Goal: Transaction & Acquisition: Book appointment/travel/reservation

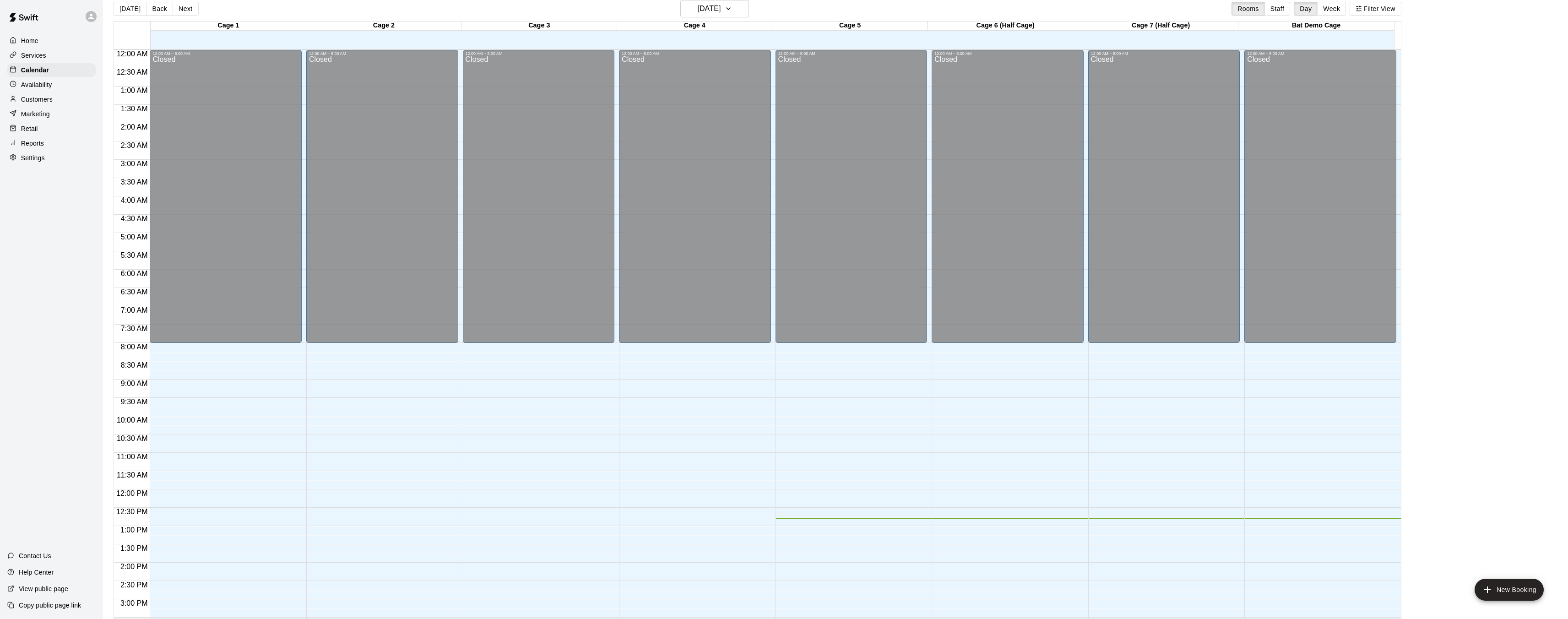
scroll to position [311, 0]
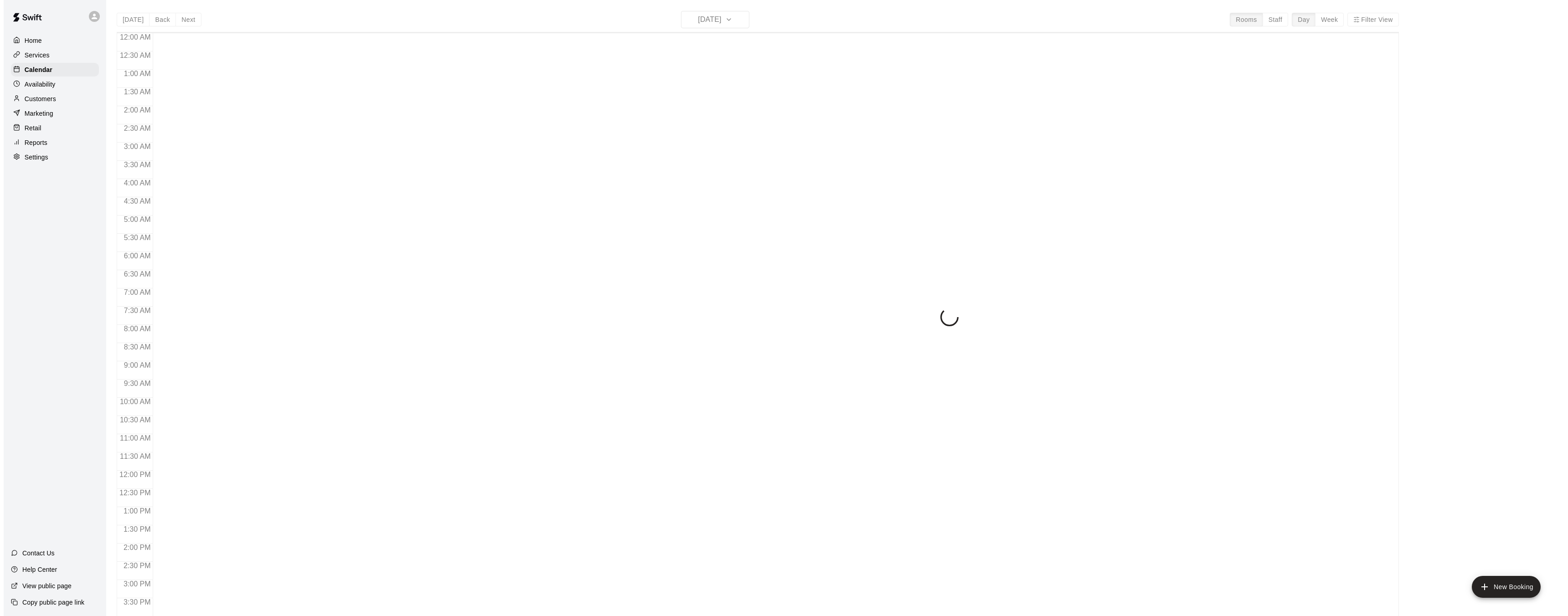
scroll to position [282, 0]
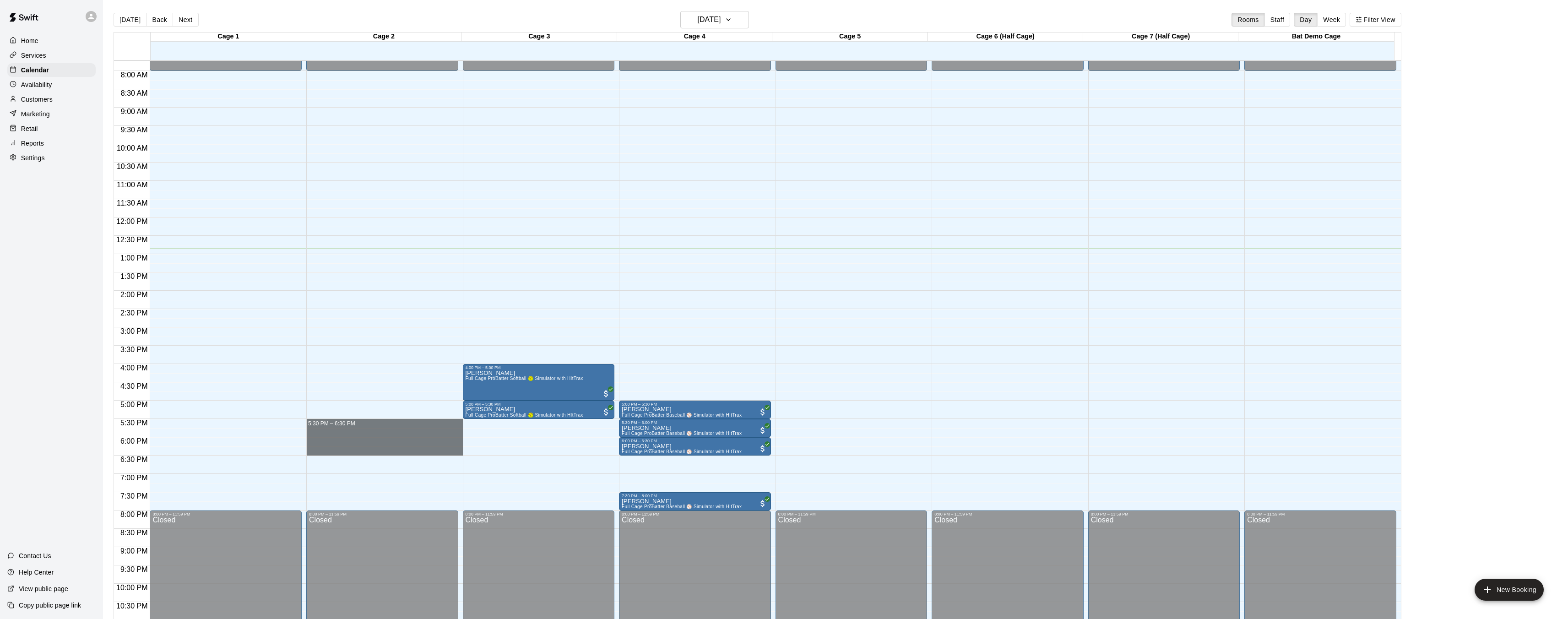
drag, startPoint x: 307, startPoint y: 419, endPoint x: 328, endPoint y: 454, distance: 40.8
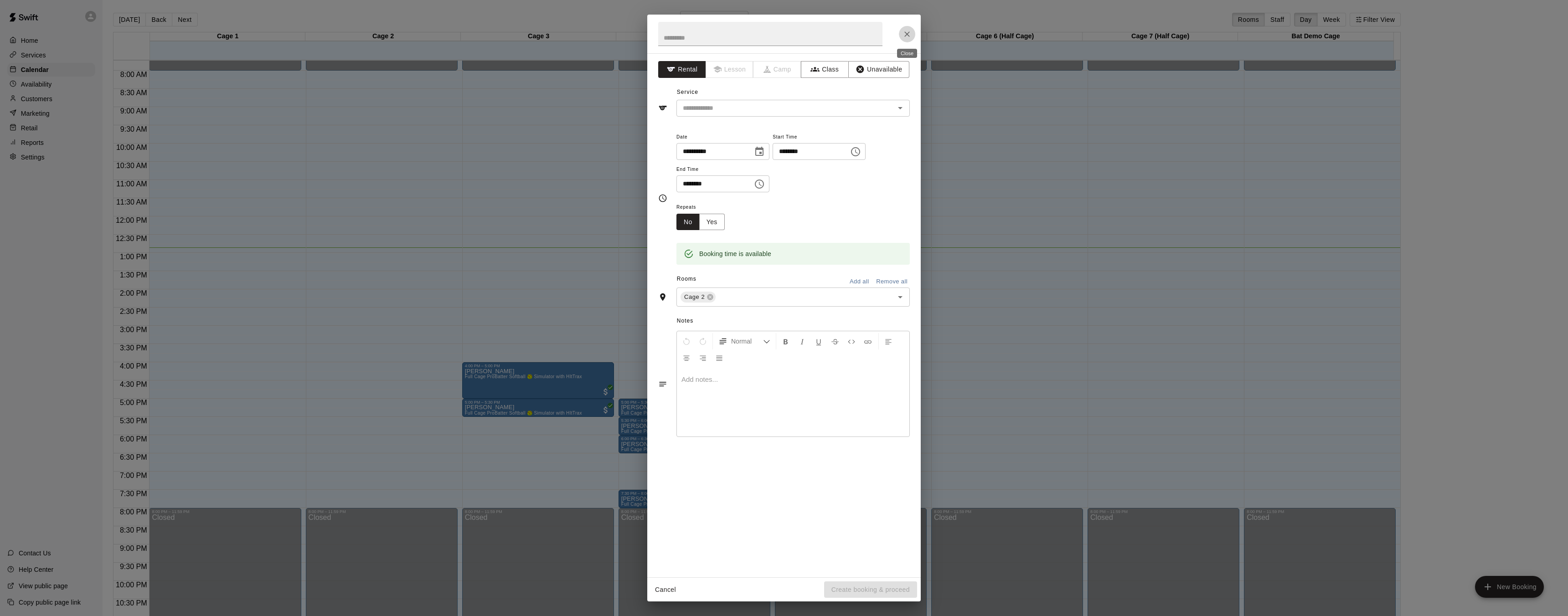
click at [903, 33] on icon "Close" at bounding box center [907, 34] width 9 height 9
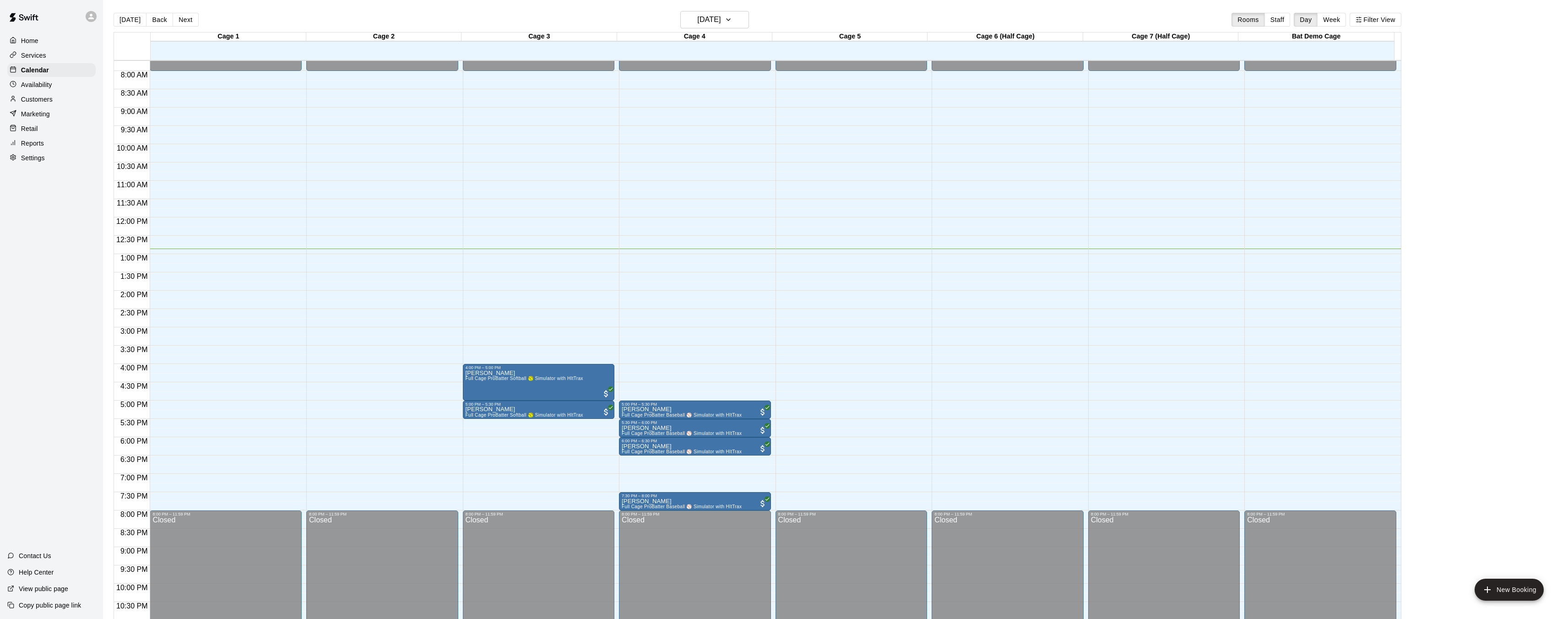
click at [306, 383] on div "12:00 AM – 8:00 AM Closed 8:00 PM – 11:59 PM Closed" at bounding box center [382, 218] width 152 height 879
drag, startPoint x: 307, startPoint y: 401, endPoint x: 339, endPoint y: 446, distance: 55.2
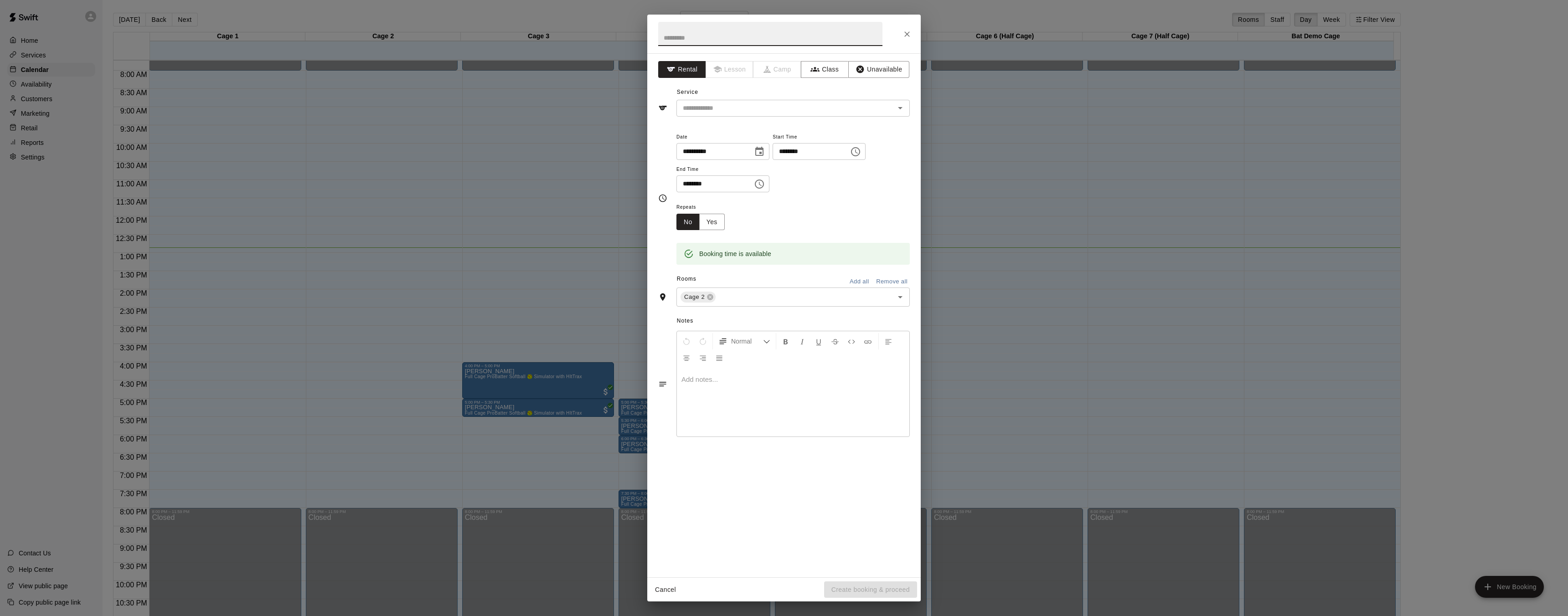
click at [711, 37] on input "text" at bounding box center [771, 34] width 224 height 24
type input "**********"
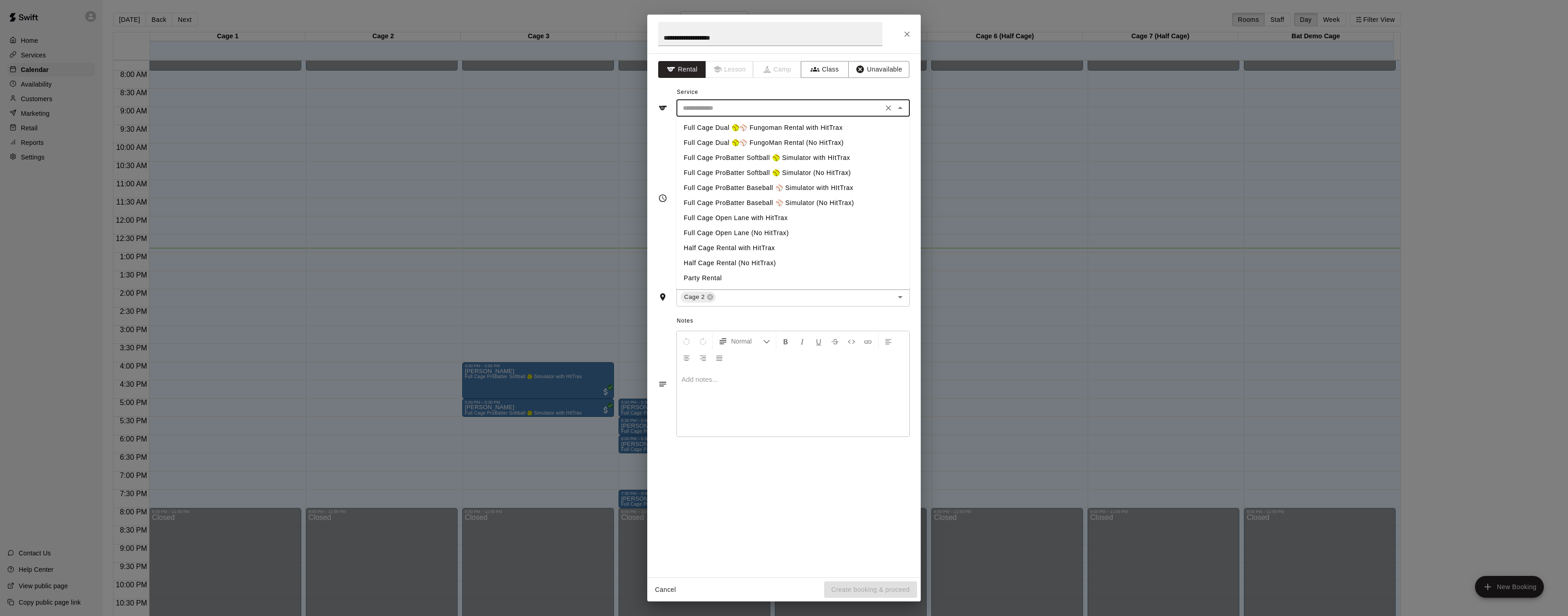
click at [748, 113] on input "text" at bounding box center [780, 108] width 201 height 11
click at [750, 130] on li "Full Cage Dual 🥎⚾ Fungoman Rental with HitTrax" at bounding box center [793, 128] width 234 height 15
type input "**********"
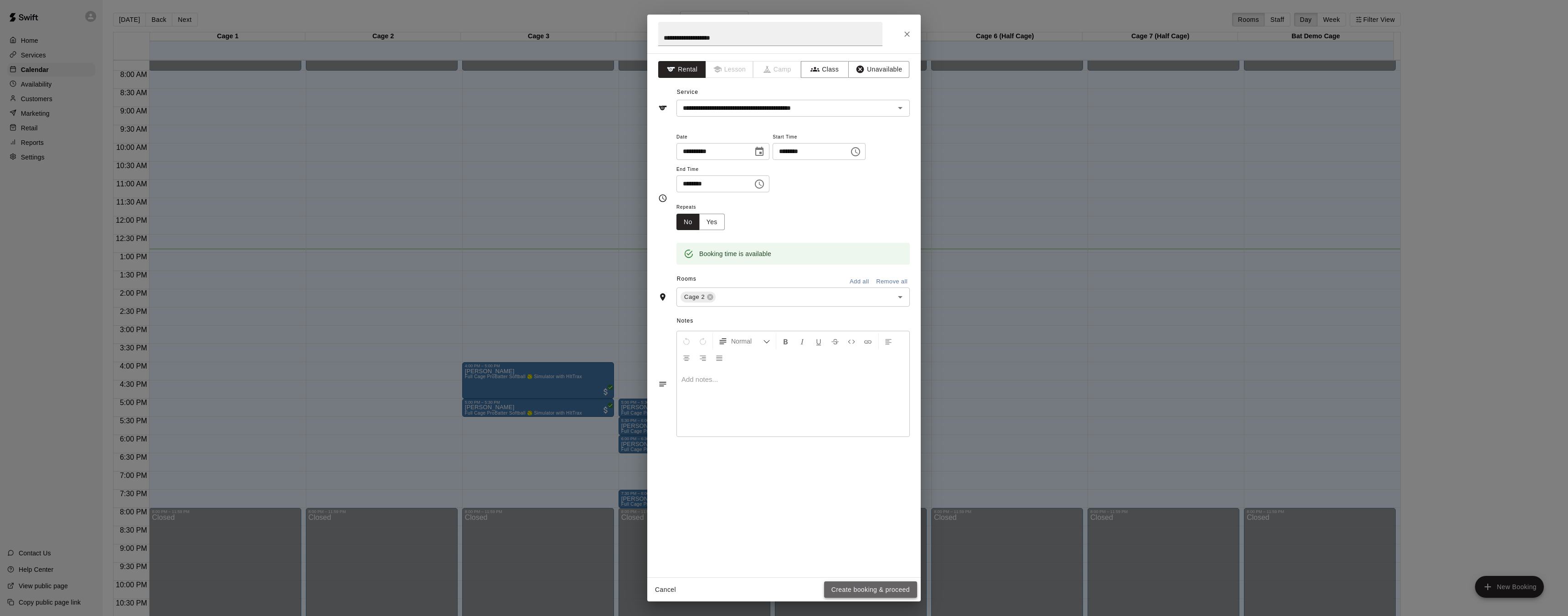
click at [848, 584] on button "Create booking & proceed" at bounding box center [870, 590] width 93 height 17
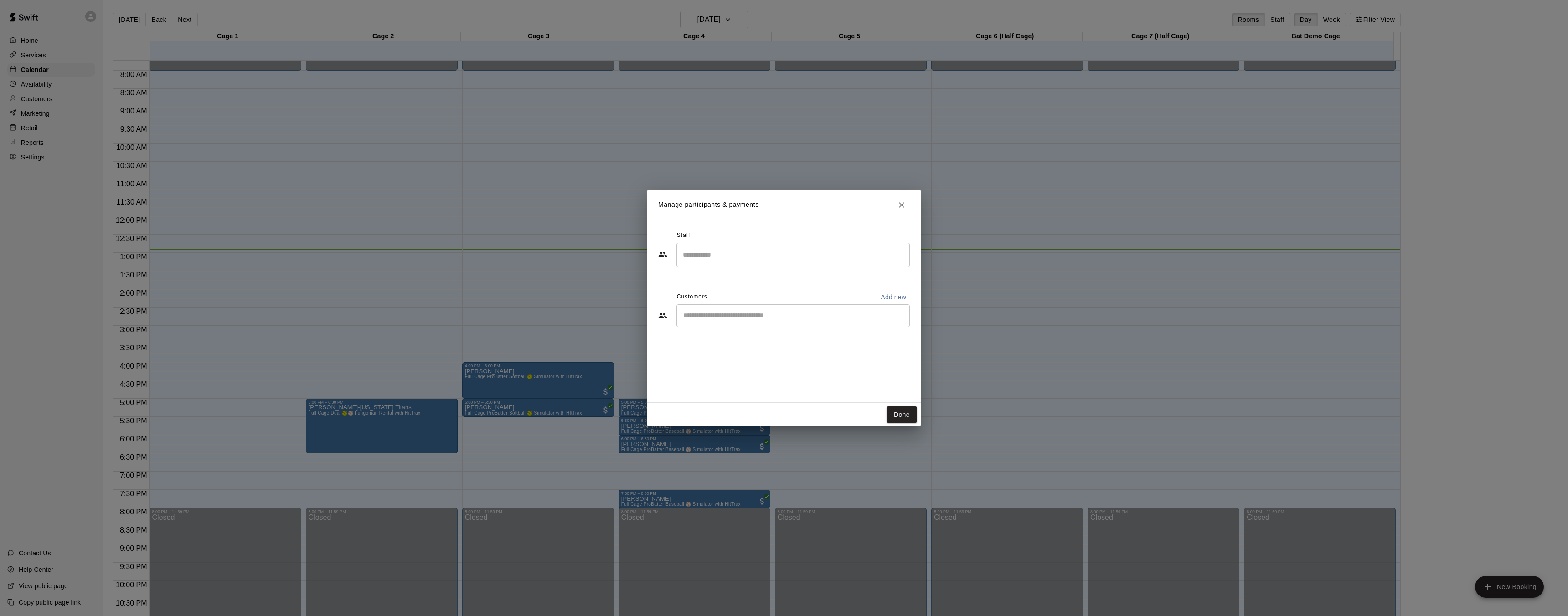
click at [755, 253] on input "Search staff" at bounding box center [793, 254] width 225 height 16
click at [736, 360] on p "Ashton Zeiher" at bounding box center [727, 355] width 55 height 10
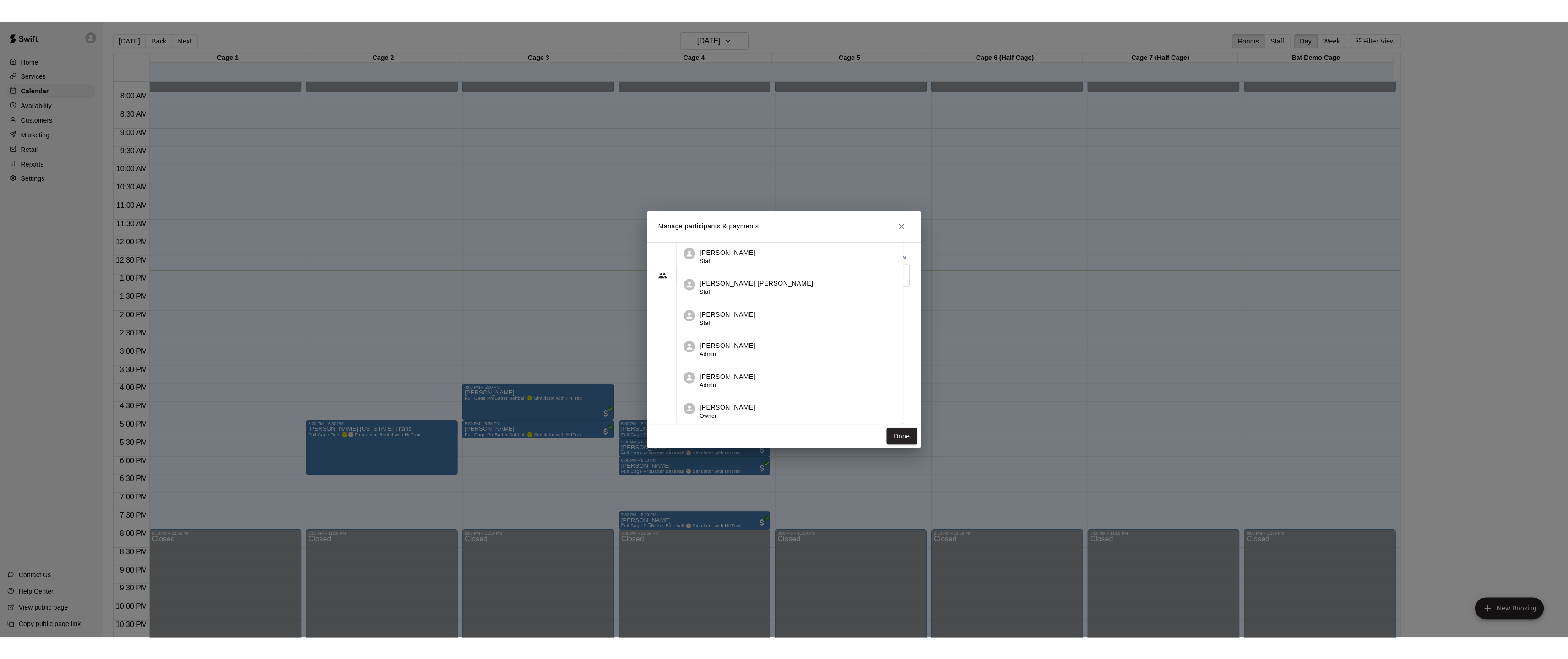
scroll to position [0, 0]
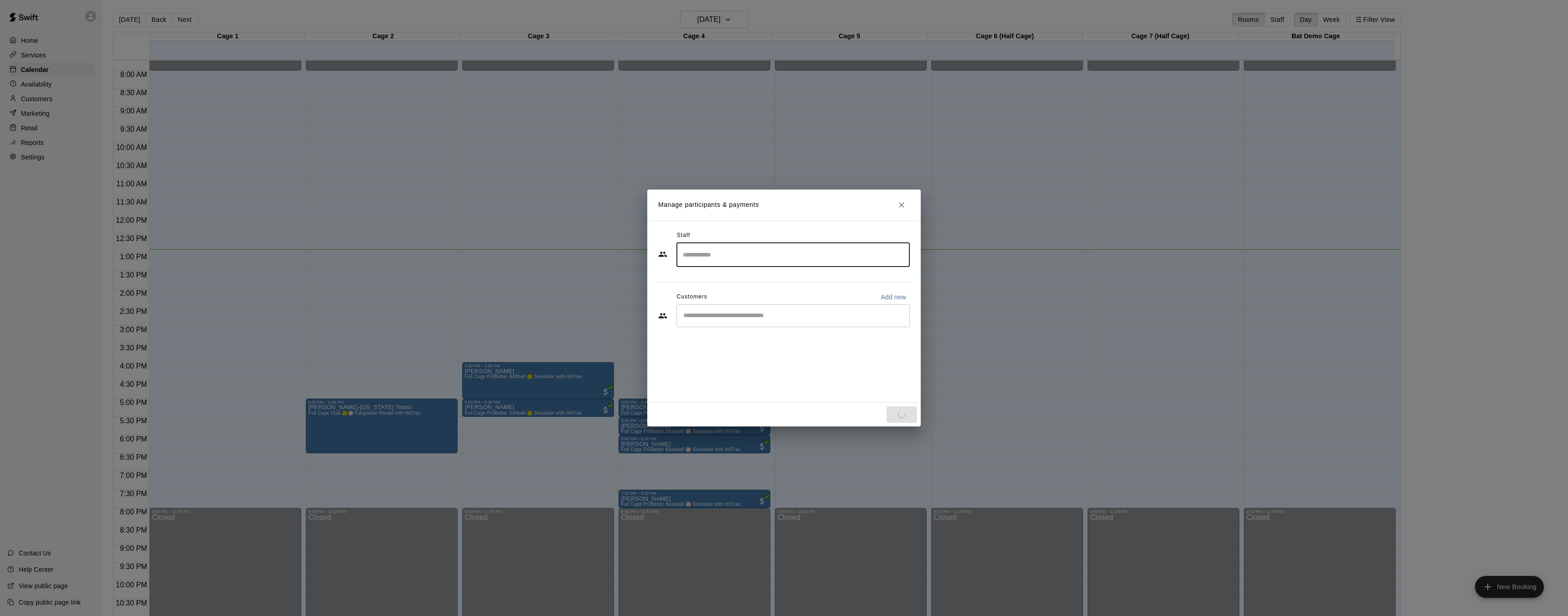
click at [741, 313] on input "Start typing to search customers..." at bounding box center [793, 315] width 225 height 9
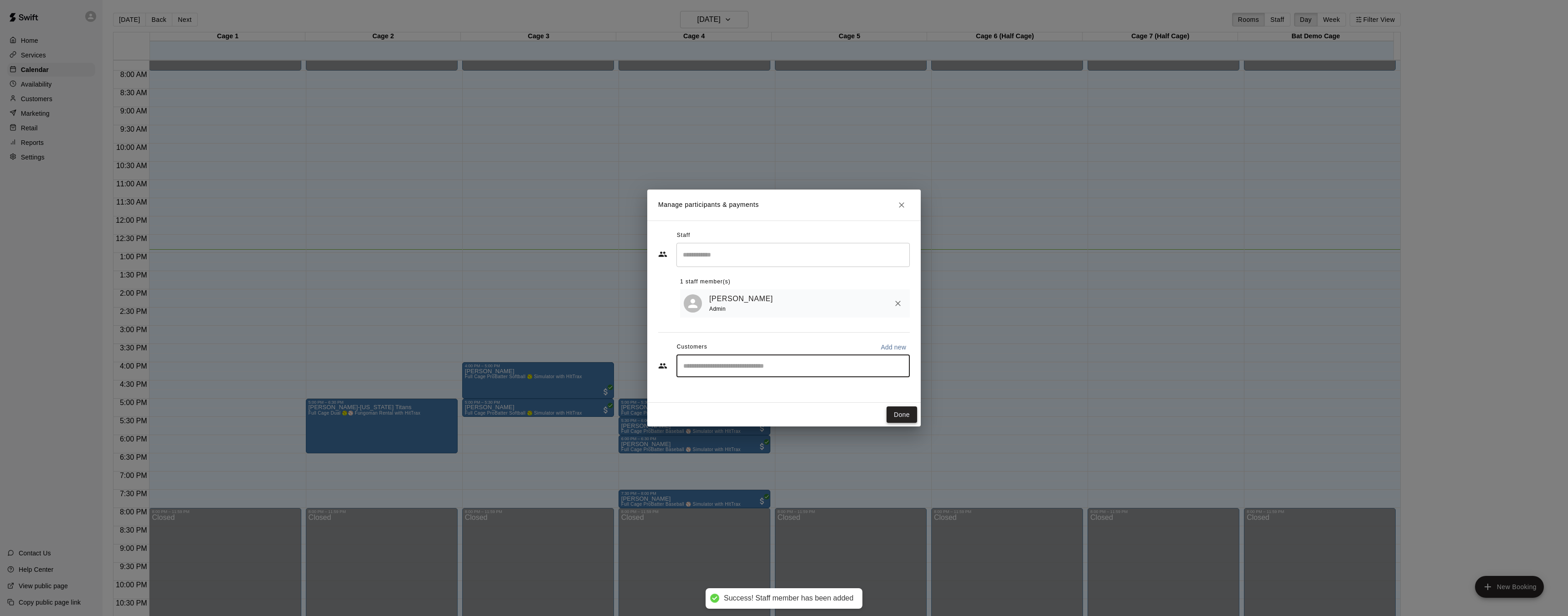
click at [904, 418] on button "Done" at bounding box center [902, 415] width 31 height 17
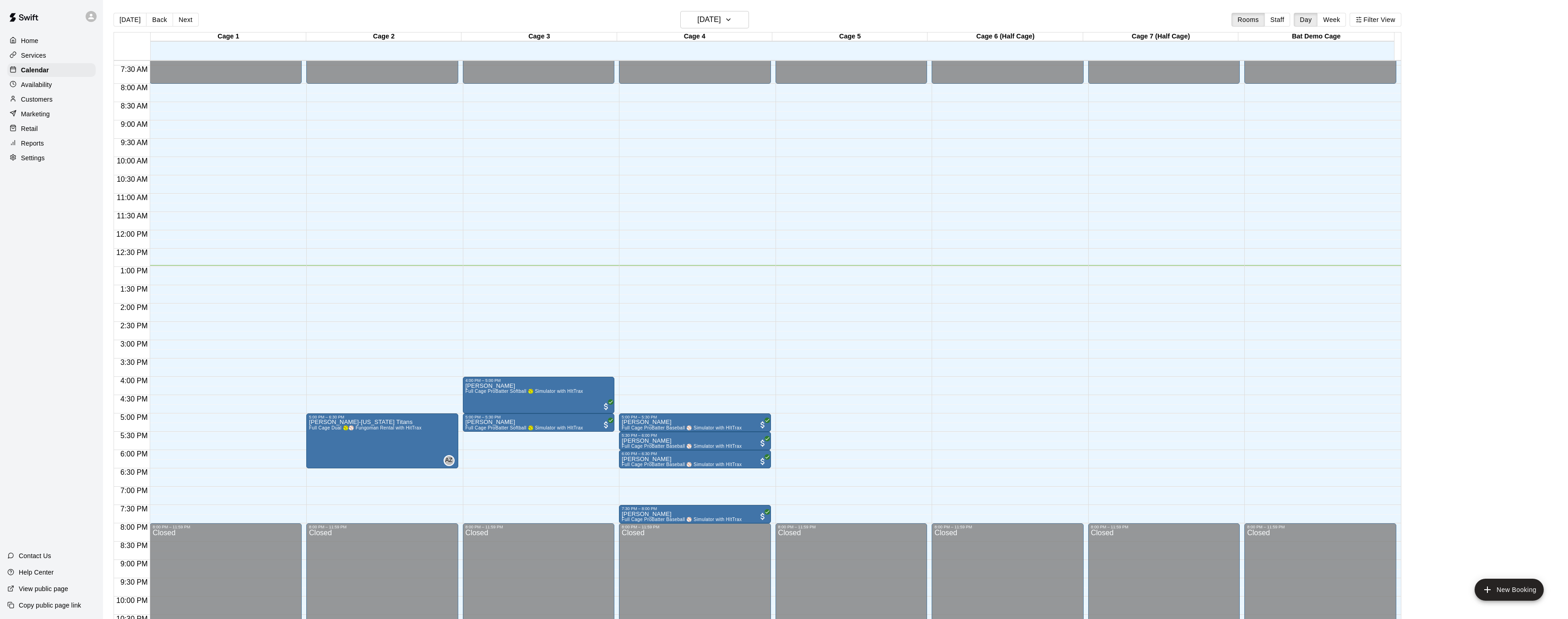
scroll to position [283, 0]
